Goal: Transaction & Acquisition: Register for event/course

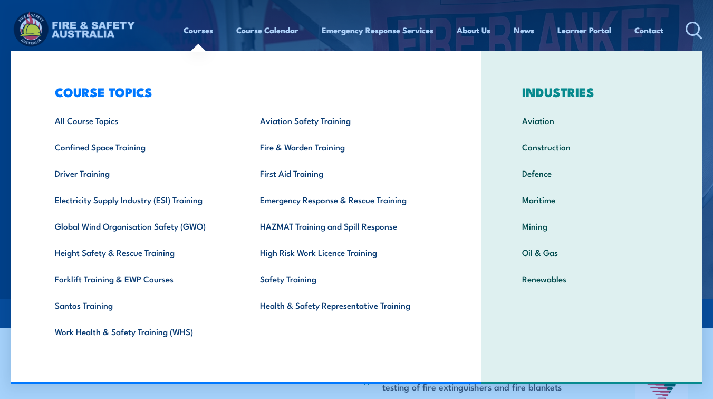
click at [200, 36] on link "Courses" at bounding box center [199, 29] width 30 height 25
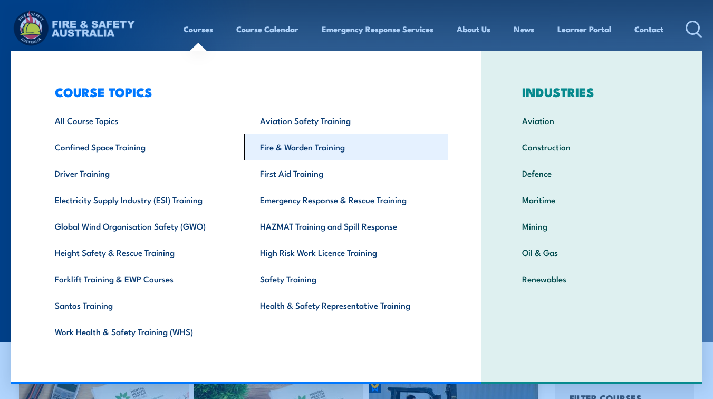
click at [304, 147] on link "Fire & Warden Training" at bounding box center [346, 146] width 205 height 26
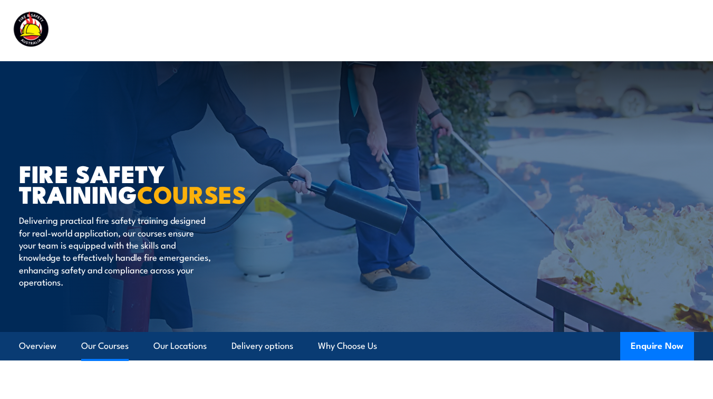
click at [110, 343] on link "Our Courses" at bounding box center [104, 346] width 47 height 28
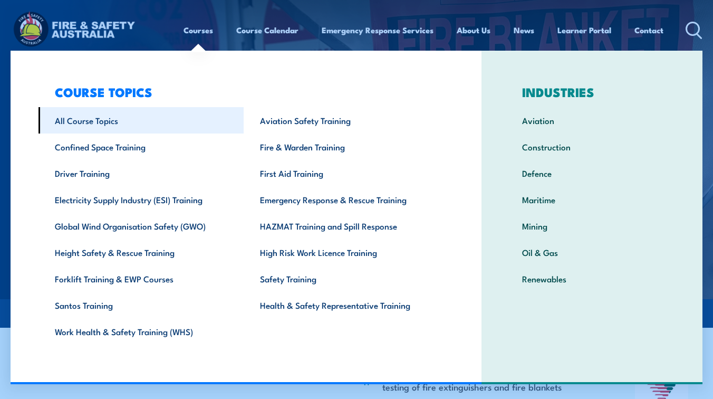
click at [106, 127] on link "All Course Topics" at bounding box center [141, 120] width 205 height 26
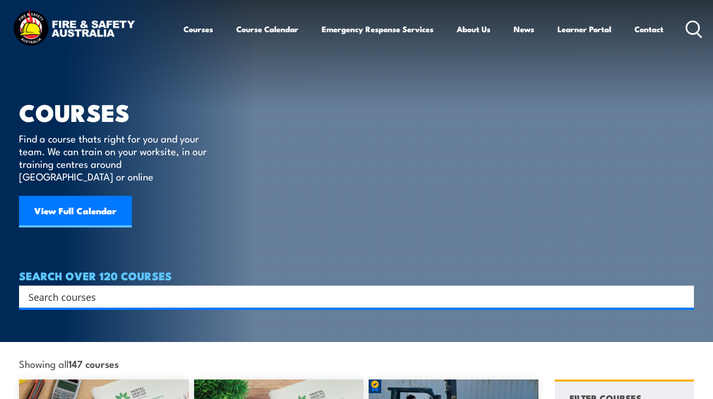
click at [694, 25] on icon at bounding box center [694, 29] width 17 height 17
click at [76, 289] on input "Search input" at bounding box center [349, 297] width 643 height 16
paste input "Inspect & Test Fire Blankets & Fire Extinguishers Training"
type input "Inspect & Test Fire Blankets & Fire Extinguishers Training"
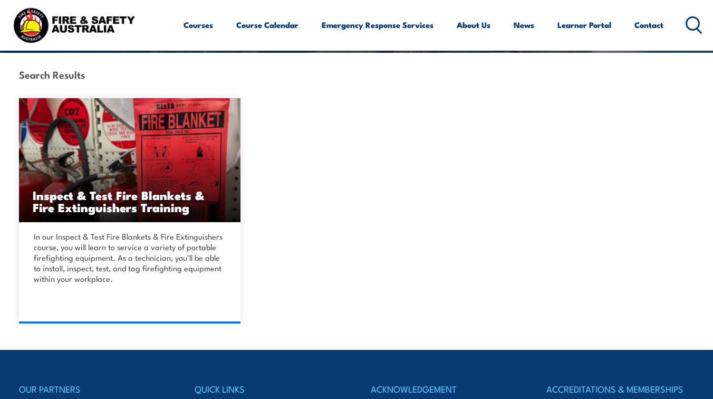
scroll to position [235, 0]
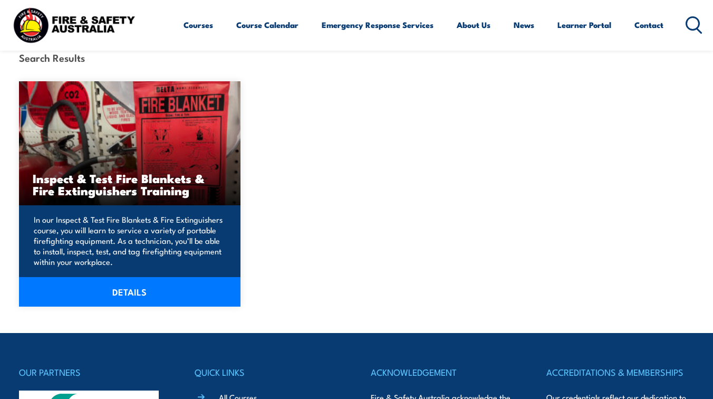
click at [130, 210] on div "In our Inspect & Test Fire Blankets & Fire Extinguishers course, you will learn…" at bounding box center [130, 255] width 222 height 101
click at [127, 289] on link "DETAILS" at bounding box center [130, 292] width 222 height 30
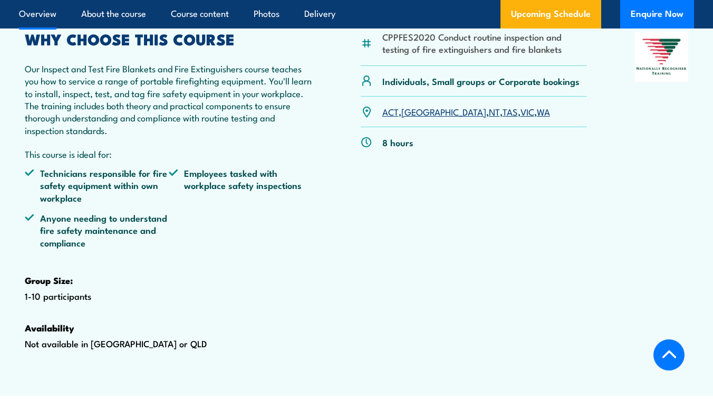
scroll to position [339, 0]
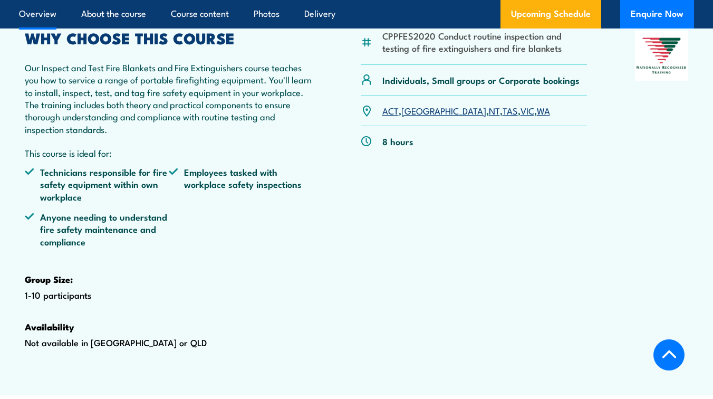
click at [521, 117] on link "VIC" at bounding box center [528, 110] width 14 height 13
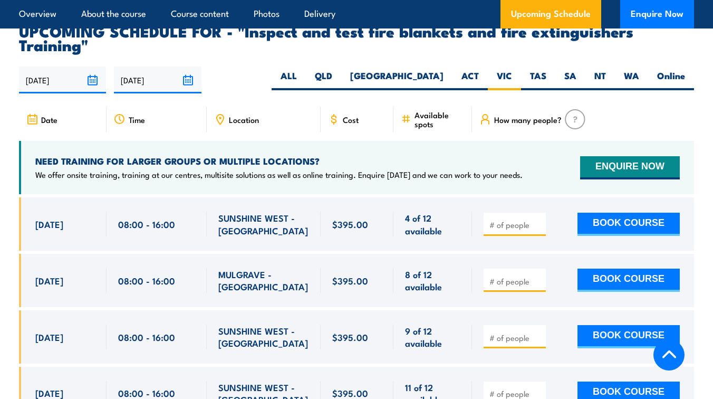
scroll to position [1866, 0]
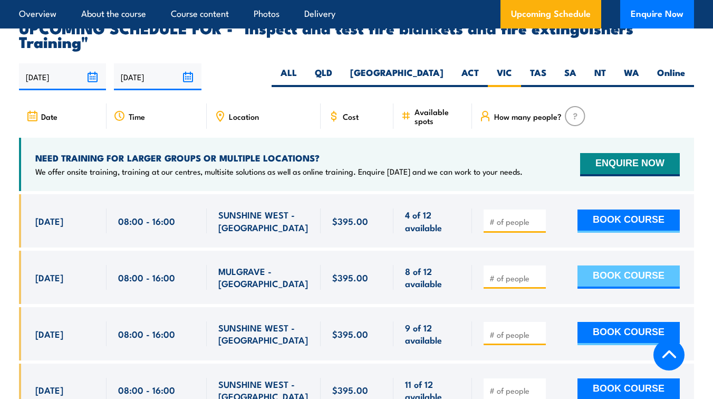
click at [647, 278] on button "BOOK COURSE" at bounding box center [629, 276] width 102 height 23
type input "1"
click at [538, 279] on input "1" at bounding box center [516, 278] width 53 height 11
click at [620, 285] on button "BOOK COURSE" at bounding box center [629, 276] width 102 height 23
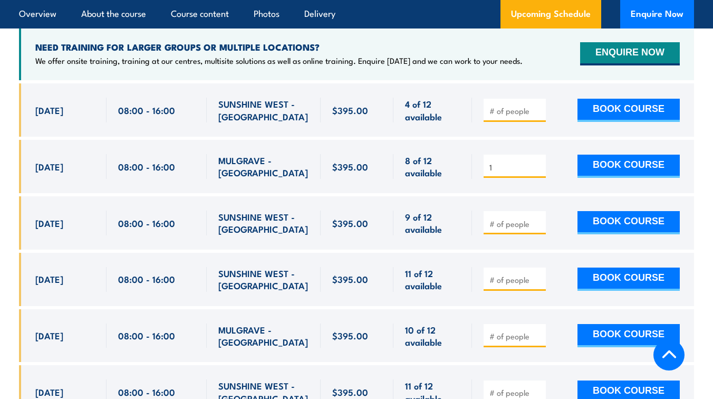
scroll to position [1977, 0]
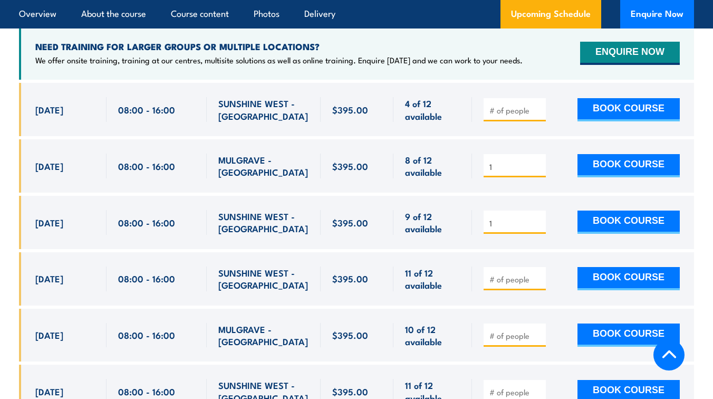
type input "1"
click at [540, 226] on input "1" at bounding box center [516, 223] width 53 height 11
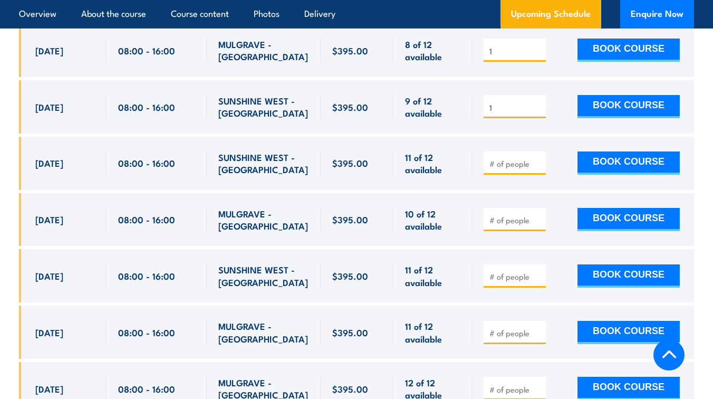
scroll to position [2089, 0]
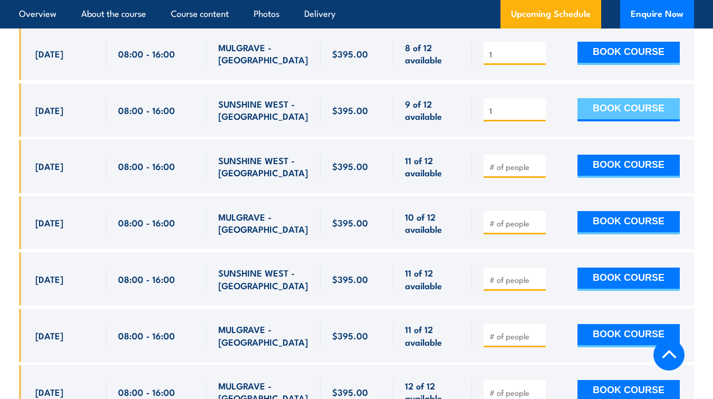
click at [621, 109] on button "BOOK COURSE" at bounding box center [629, 109] width 102 height 23
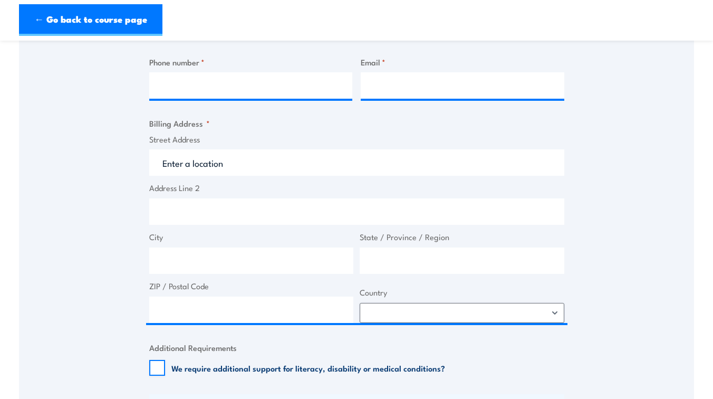
scroll to position [247, 0]
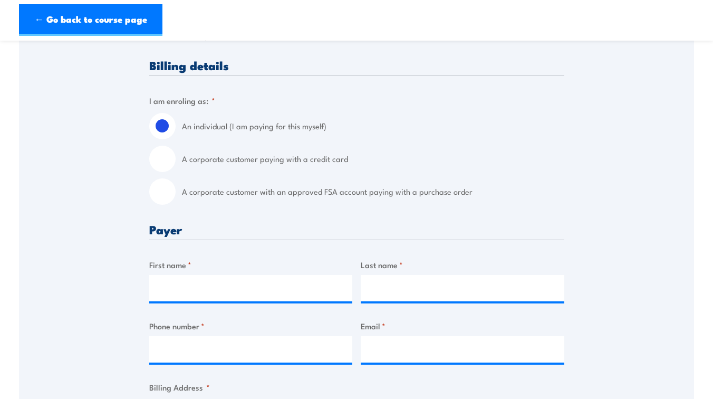
click at [162, 161] on input "A corporate customer paying with a credit card" at bounding box center [162, 159] width 26 height 26
radio input "true"
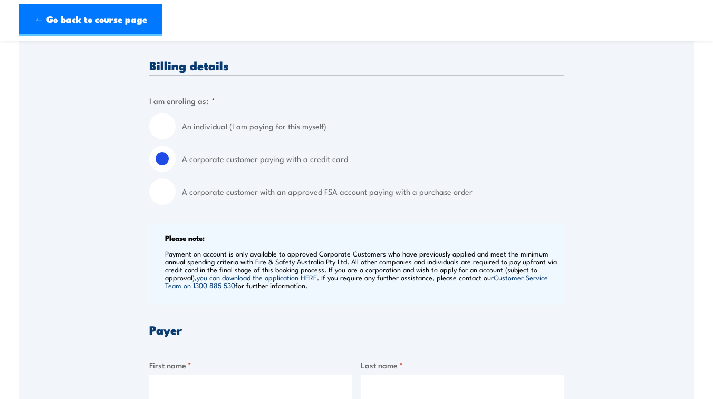
click at [169, 127] on input "An individual (I am paying for this myself)" at bounding box center [162, 126] width 26 height 26
radio input "true"
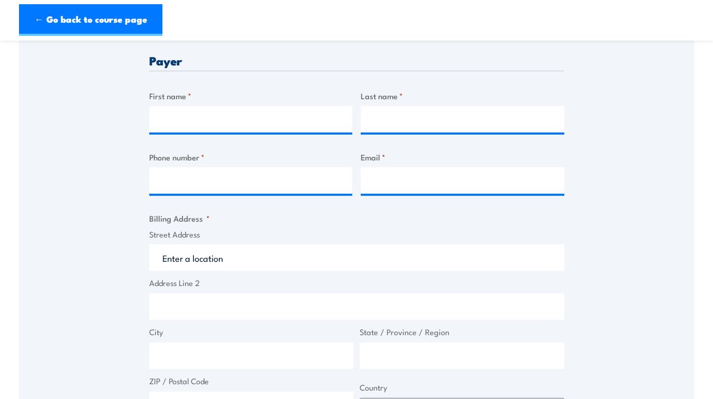
scroll to position [411, 0]
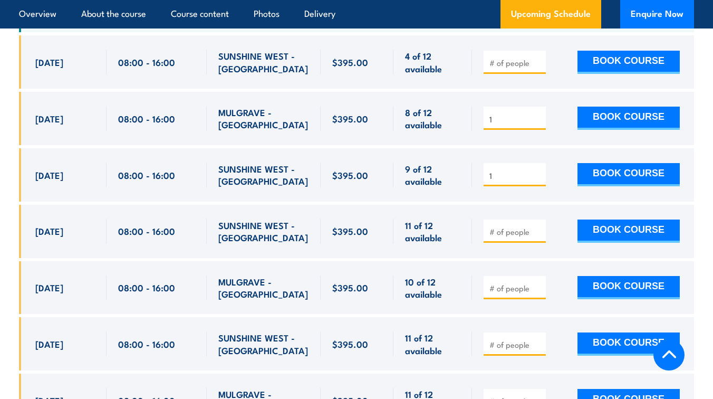
scroll to position [2089, 0]
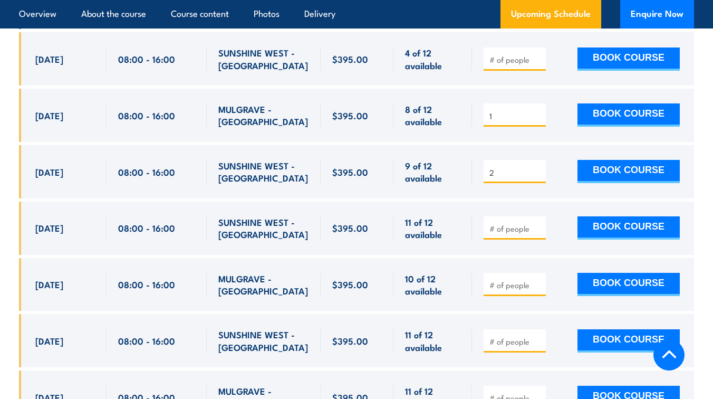
type input "2"
click at [538, 174] on input "2" at bounding box center [516, 172] width 53 height 11
click at [707, 213] on section "UPCOMING SCHEDULE FOR - "Inspect and test fire blankets and fire extinguishers …" at bounding box center [356, 205] width 713 height 693
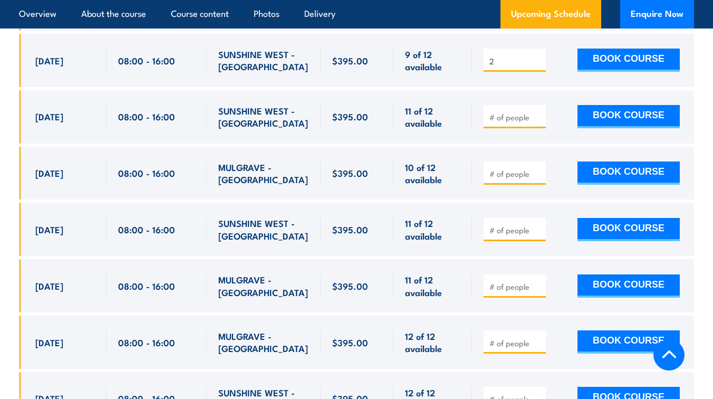
scroll to position [2196, 0]
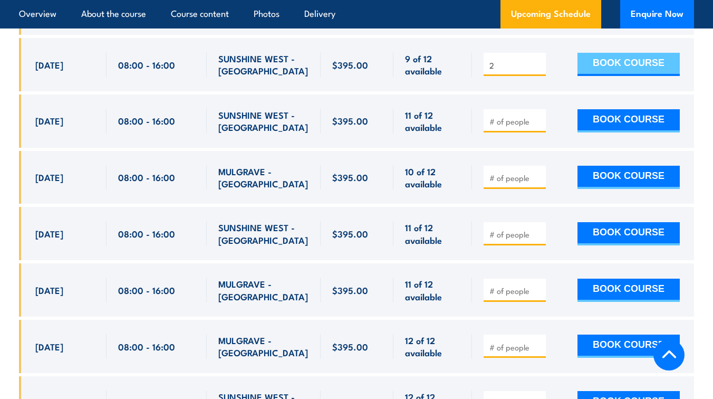
click at [629, 71] on button "BOOK COURSE" at bounding box center [629, 64] width 102 height 23
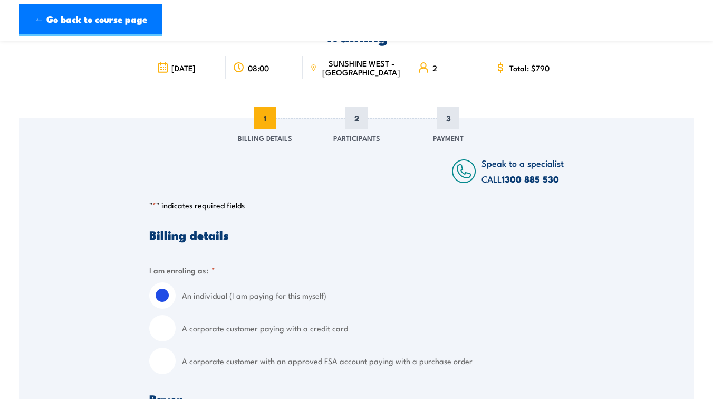
scroll to position [44, 0]
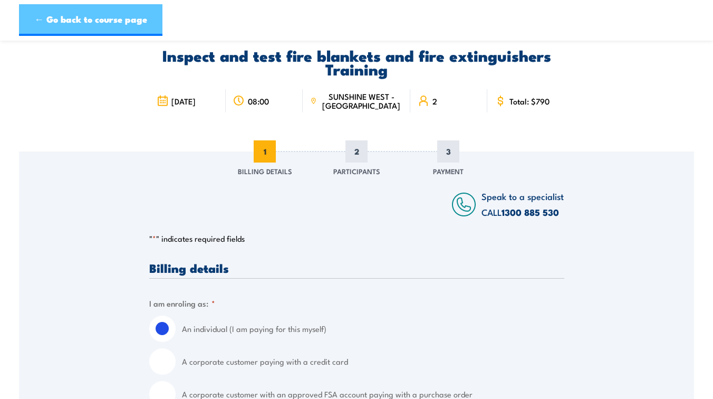
click at [92, 12] on link "← Go back to course page" at bounding box center [91, 20] width 144 height 32
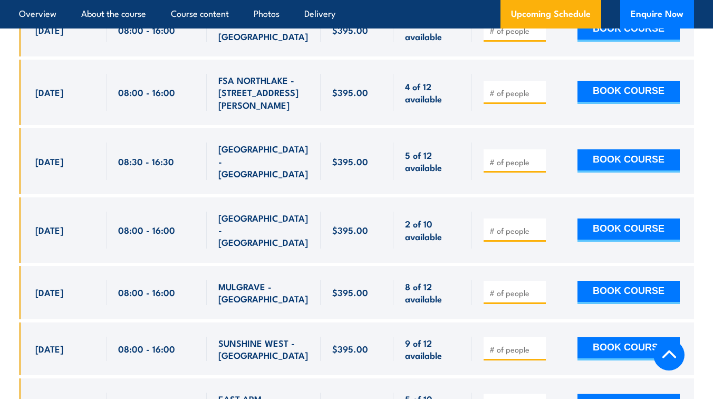
scroll to position [2069, 0]
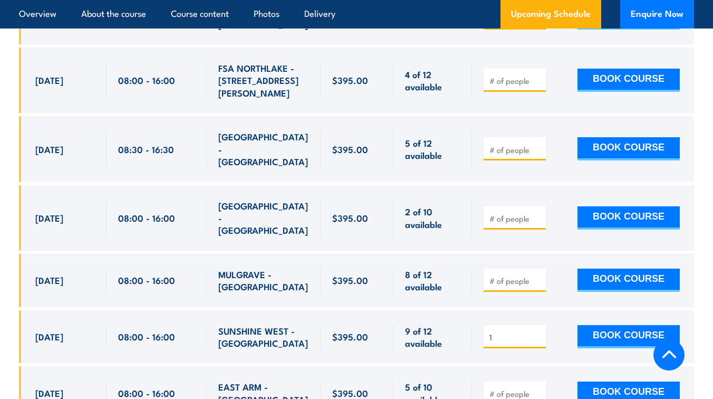
type input "1"
click at [537, 332] on input "1" at bounding box center [516, 337] width 53 height 11
click at [560, 310] on div "1 BOOK COURSE" at bounding box center [583, 336] width 222 height 53
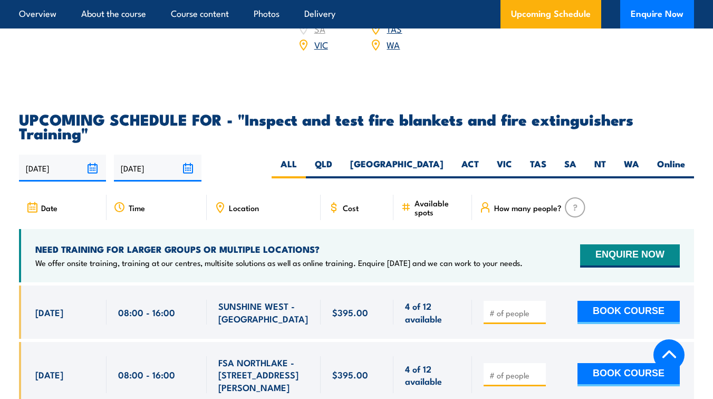
scroll to position [1779, 0]
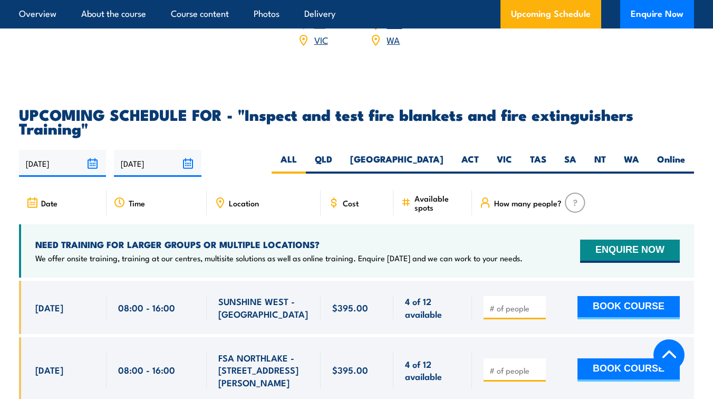
click at [575, 211] on img at bounding box center [575, 203] width 21 height 20
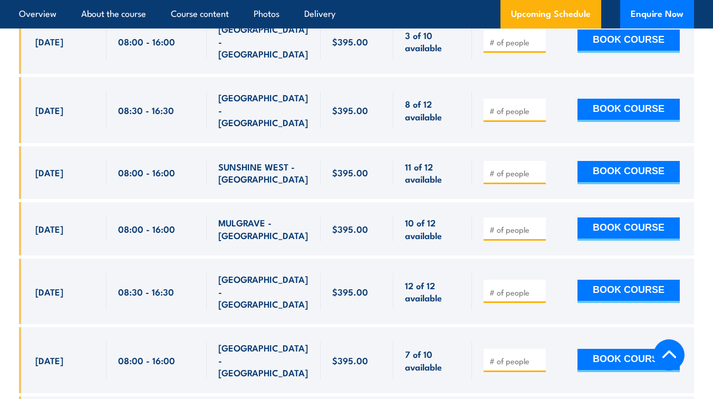
scroll to position [2464, 0]
